Goal: Register for event/course

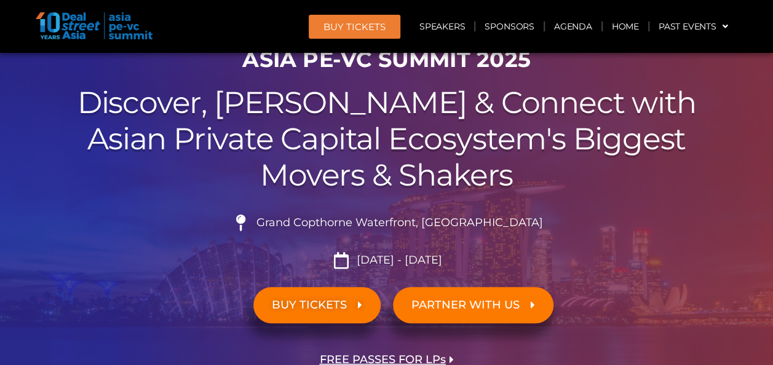
scroll to position [87, 0]
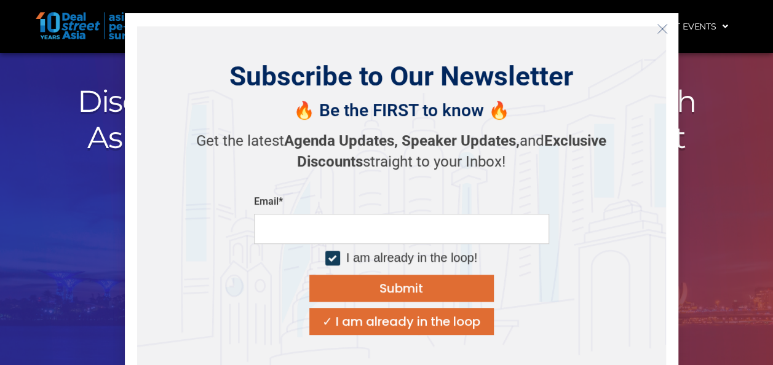
click at [656, 25] on icon "Close" at bounding box center [661, 28] width 11 height 11
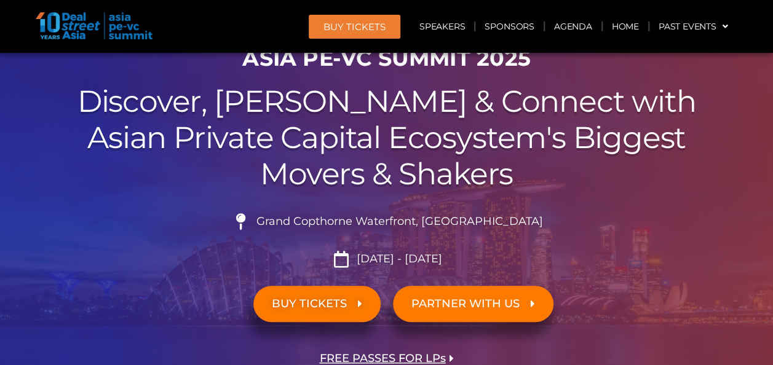
click at [349, 304] on span "BUY TICKETS" at bounding box center [317, 304] width 90 height 12
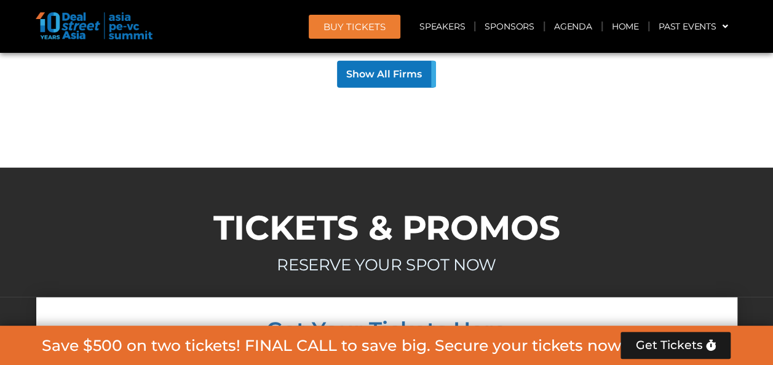
scroll to position [10936, 0]
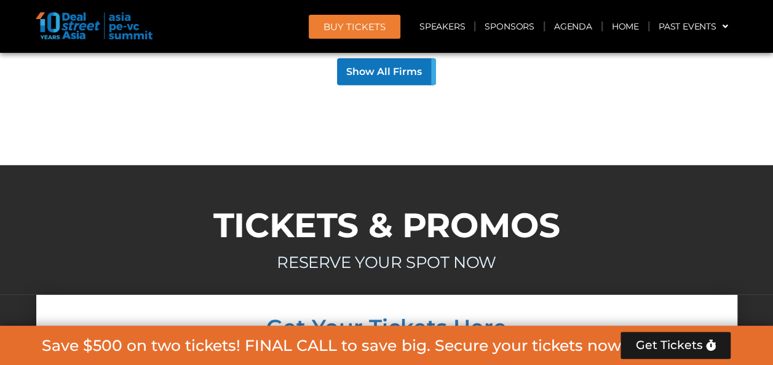
click at [385, 29] on span "BUY Tickets" at bounding box center [354, 26] width 62 height 9
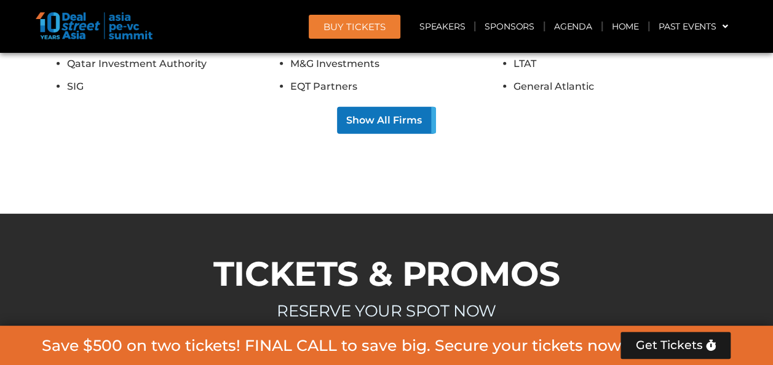
scroll to position [10883, 0]
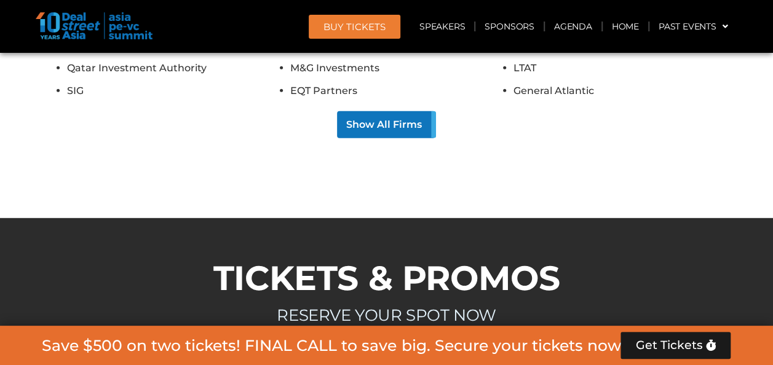
click at [385, 29] on span "BUY Tickets" at bounding box center [354, 26] width 62 height 9
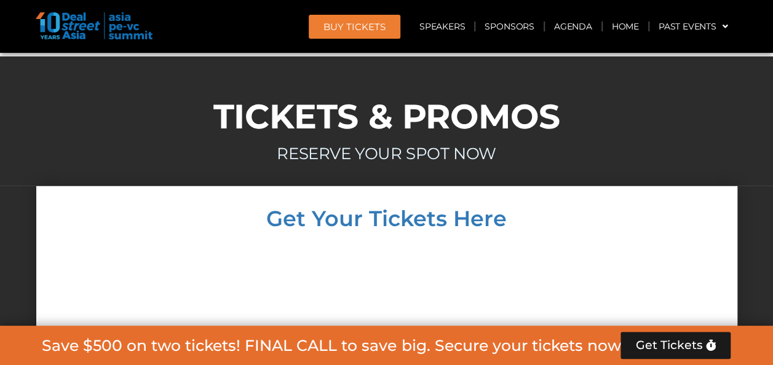
scroll to position [11045, 0]
click at [654, 339] on span "Get Tickets" at bounding box center [668, 345] width 67 height 12
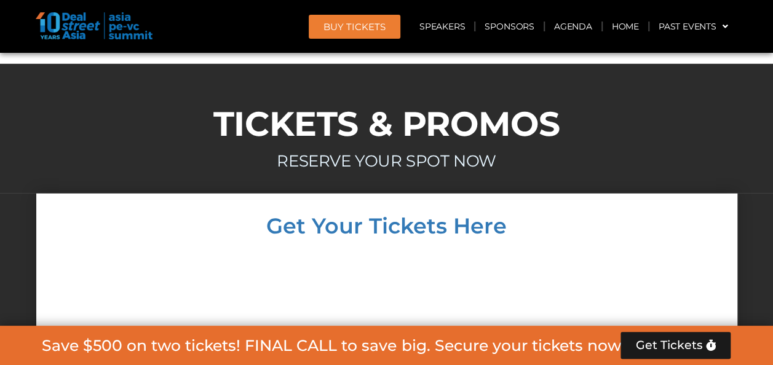
scroll to position [11037, 0]
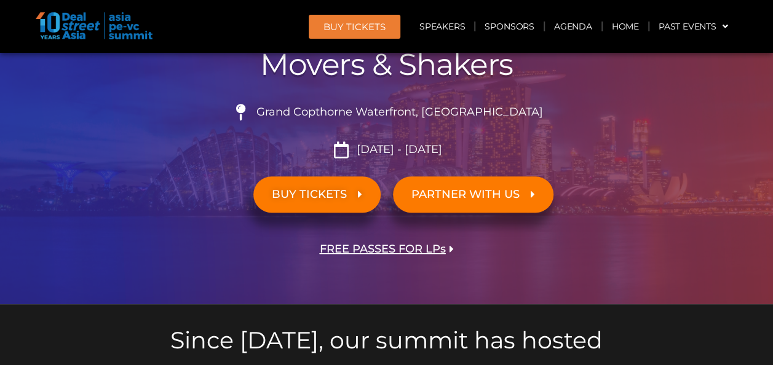
scroll to position [197, 0]
click at [419, 253] on span "FREE PASSES FOR LPs" at bounding box center [383, 249] width 126 height 12
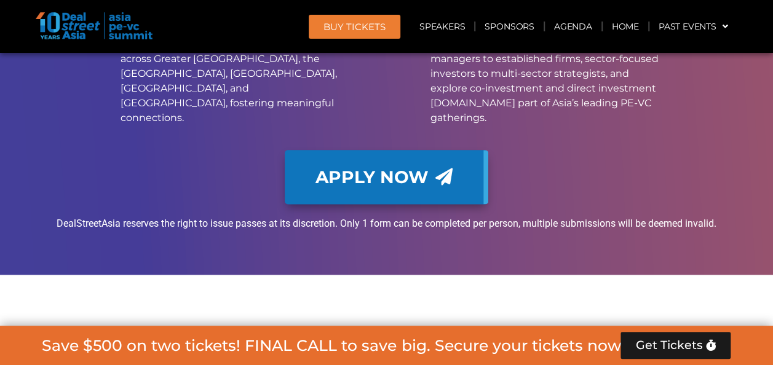
scroll to position [10042, 0]
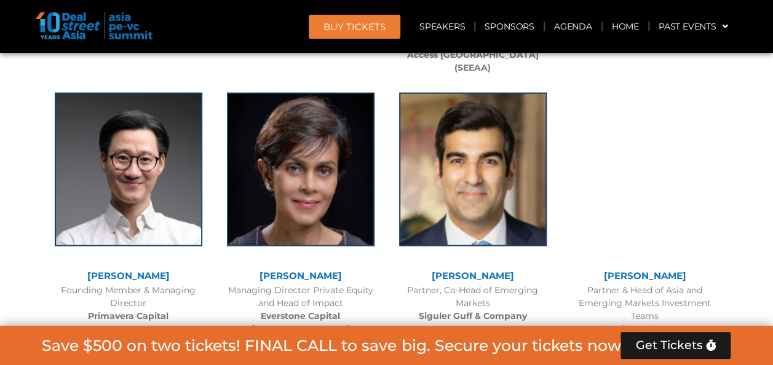
click at [348, 30] on span "BUY Tickets" at bounding box center [354, 26] width 62 height 9
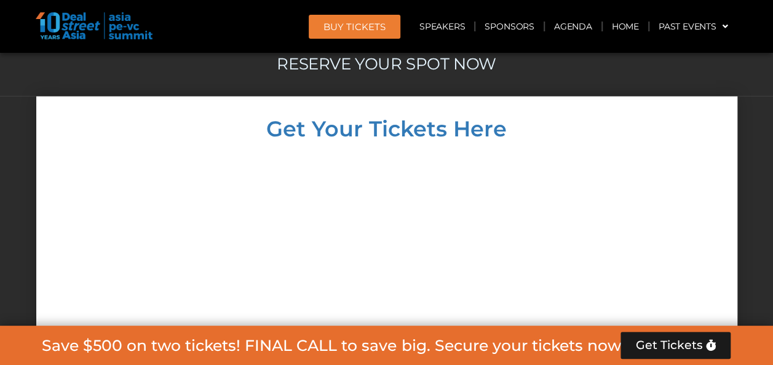
scroll to position [11138, 0]
